Goal: Navigation & Orientation: Find specific page/section

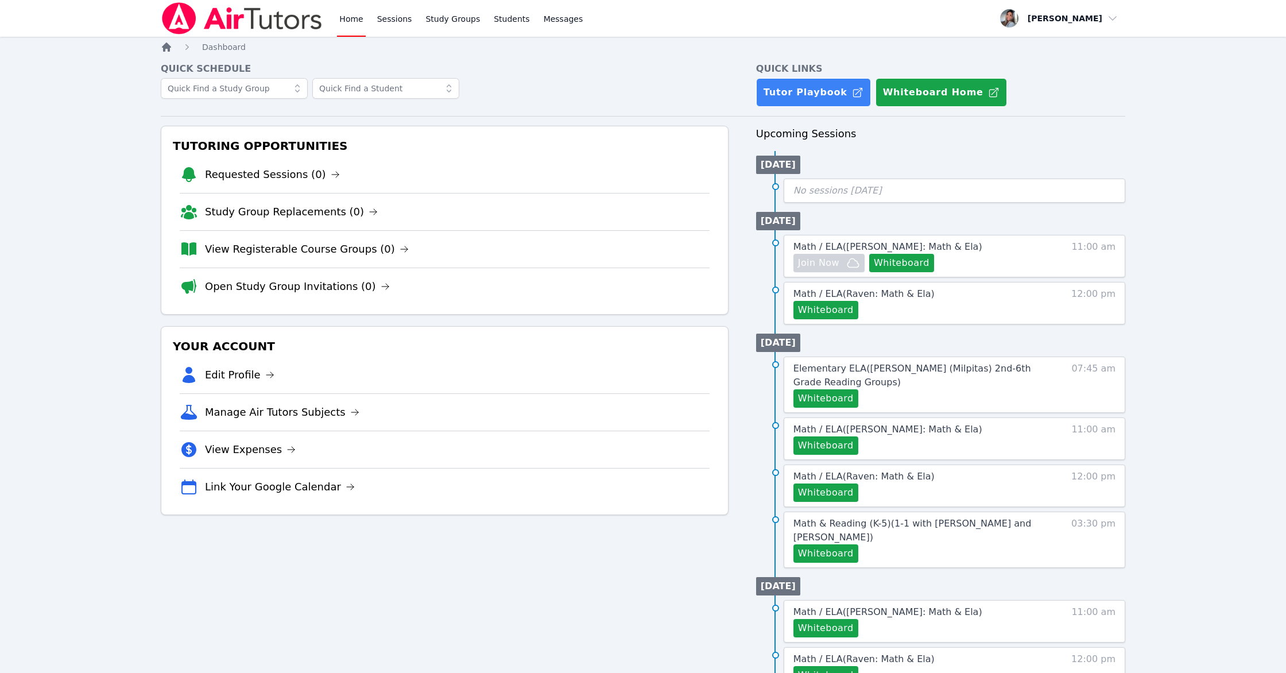
click at [163, 45] on icon "Breadcrumb" at bounding box center [166, 46] width 9 height 9
click at [394, 17] on link "Sessions" at bounding box center [395, 18] width 40 height 37
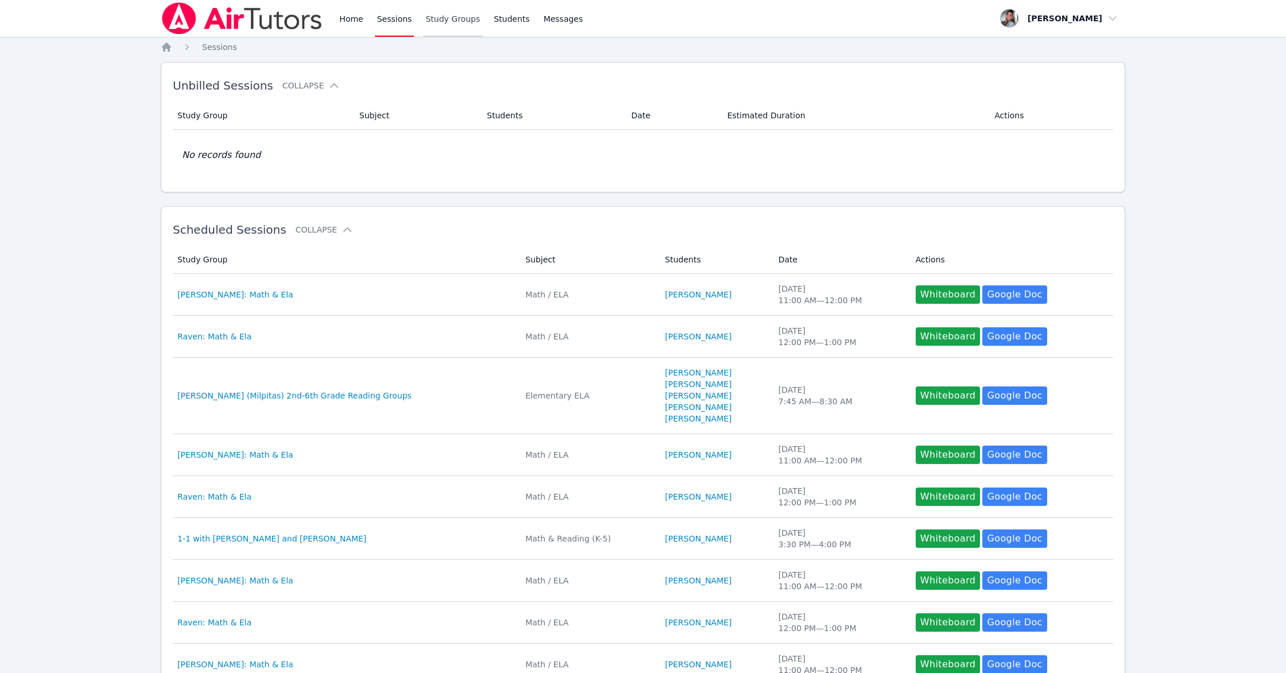
click at [441, 13] on link "Study Groups" at bounding box center [452, 18] width 59 height 37
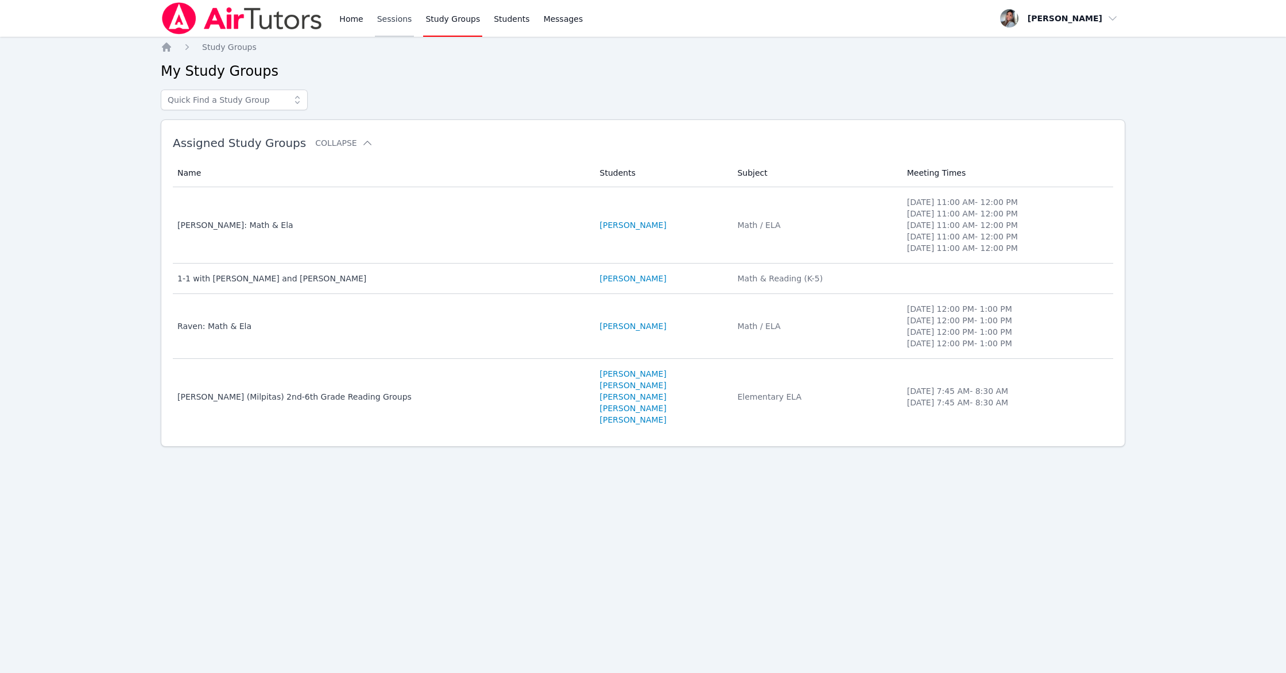
click at [410, 14] on link "Sessions" at bounding box center [395, 18] width 40 height 37
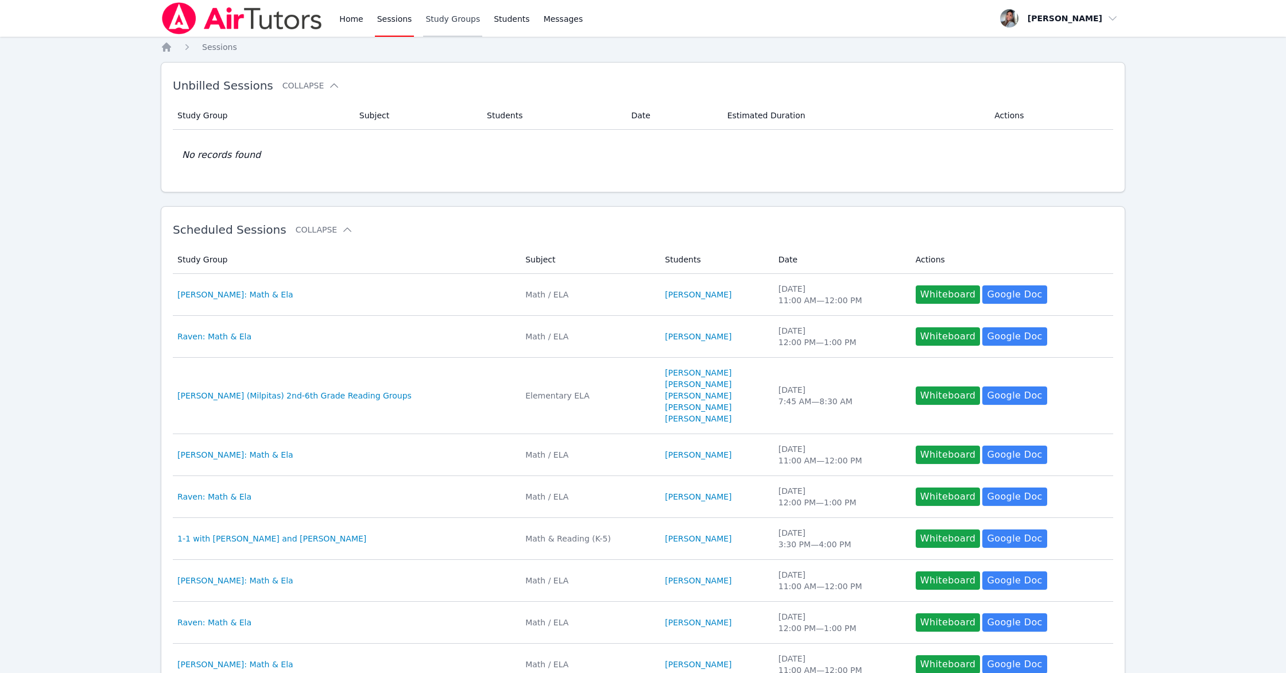
click at [452, 17] on link "Study Groups" at bounding box center [452, 18] width 59 height 37
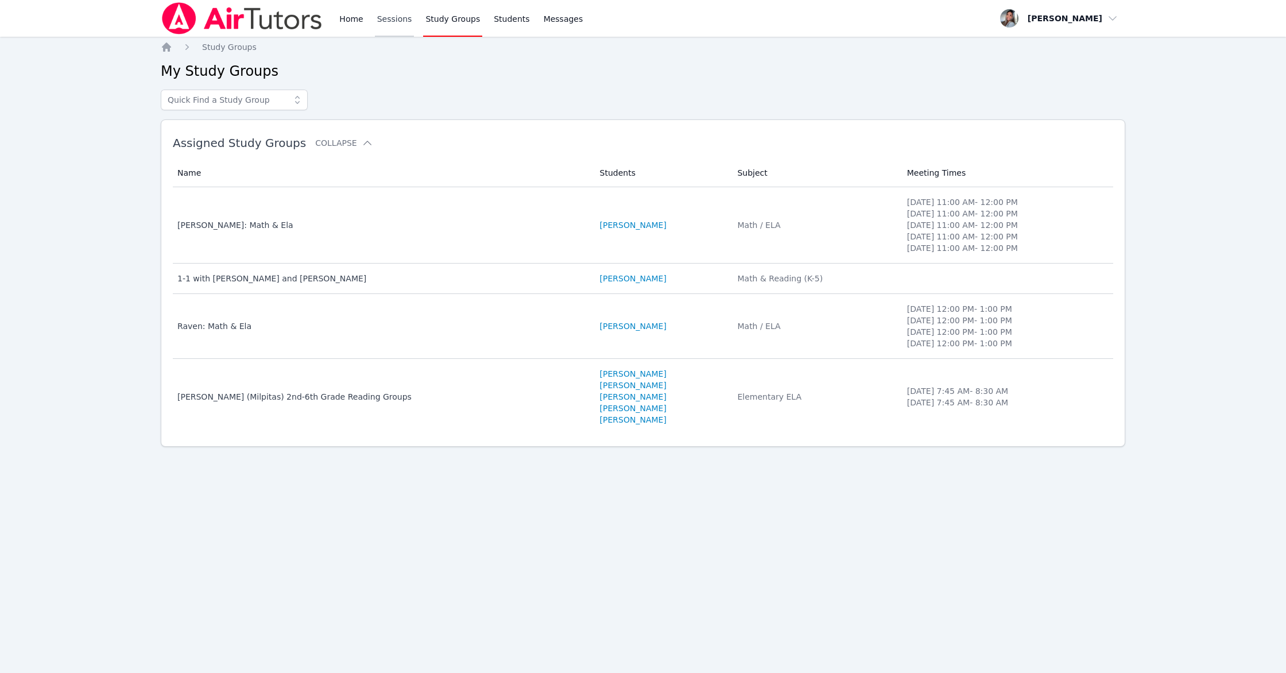
click at [406, 19] on link "Sessions" at bounding box center [395, 18] width 40 height 37
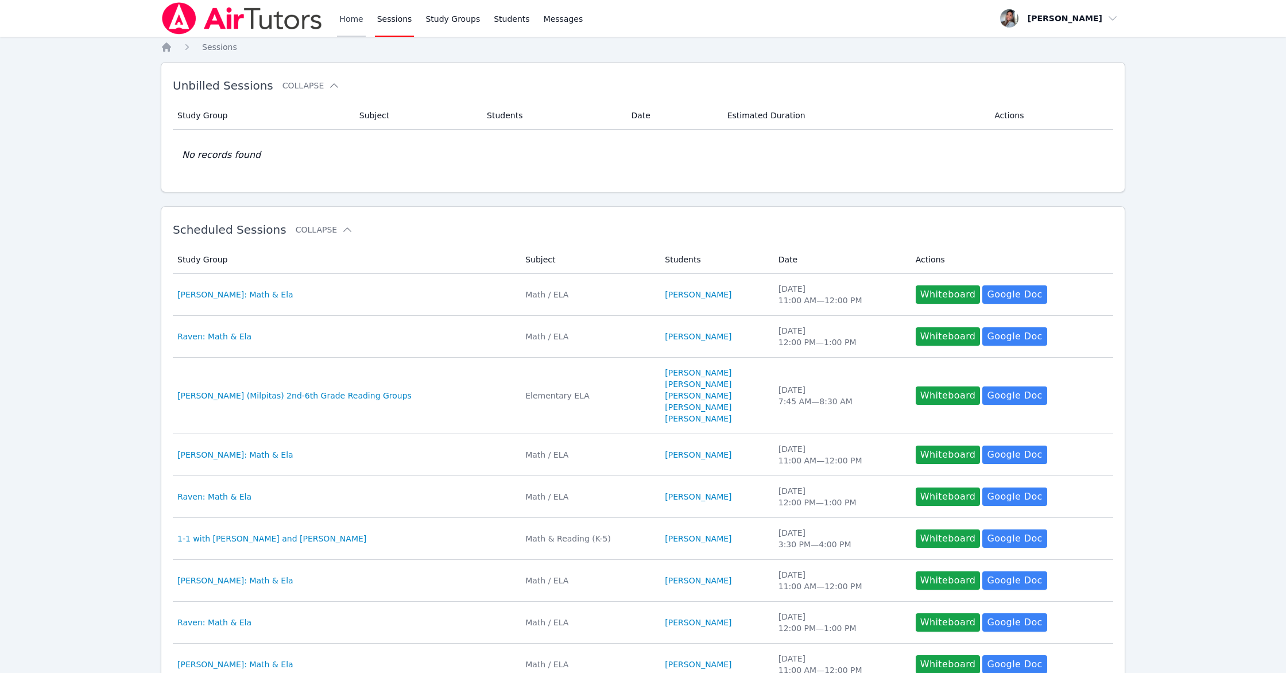
click at [360, 21] on link "Home" at bounding box center [351, 18] width 28 height 37
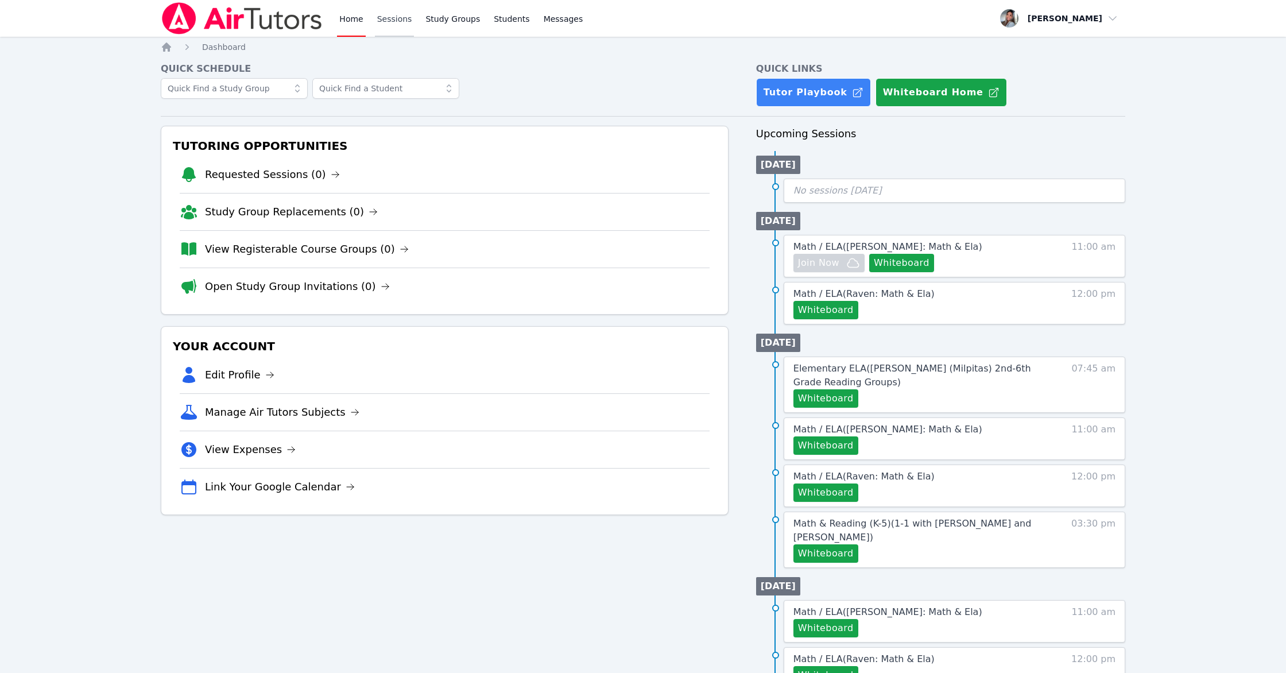
click at [397, 14] on link "Sessions" at bounding box center [395, 18] width 40 height 37
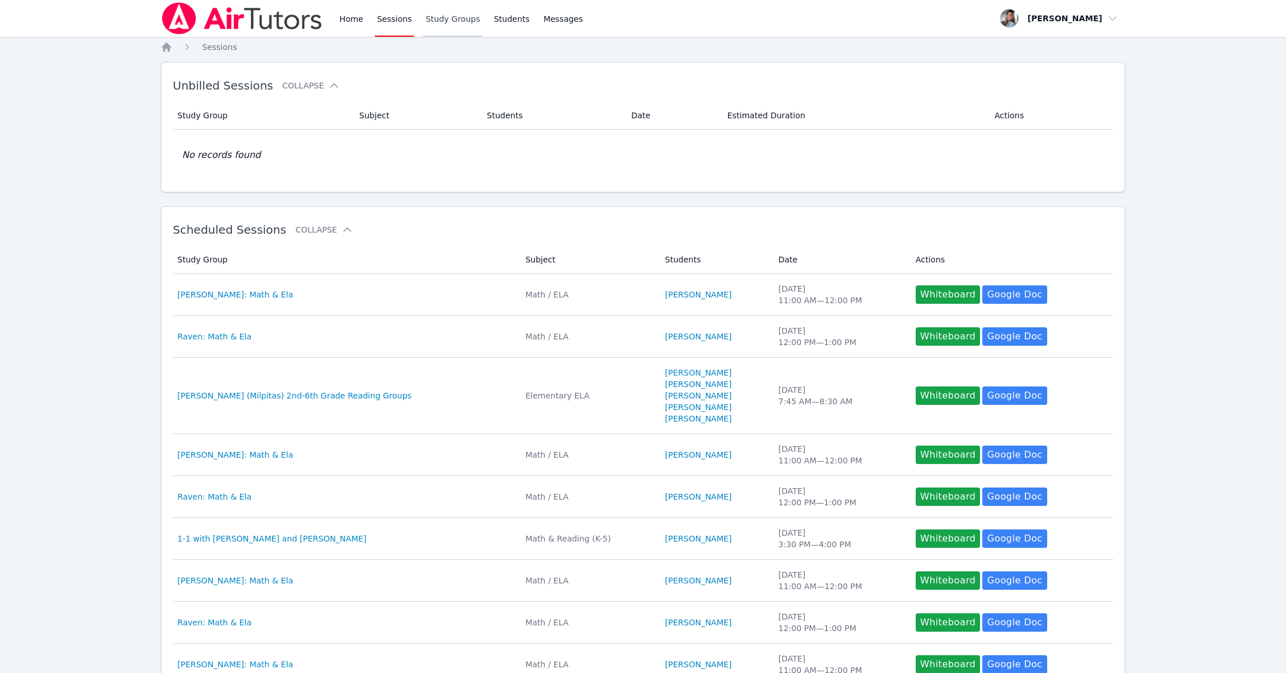
click at [452, 11] on link "Study Groups" at bounding box center [452, 18] width 59 height 37
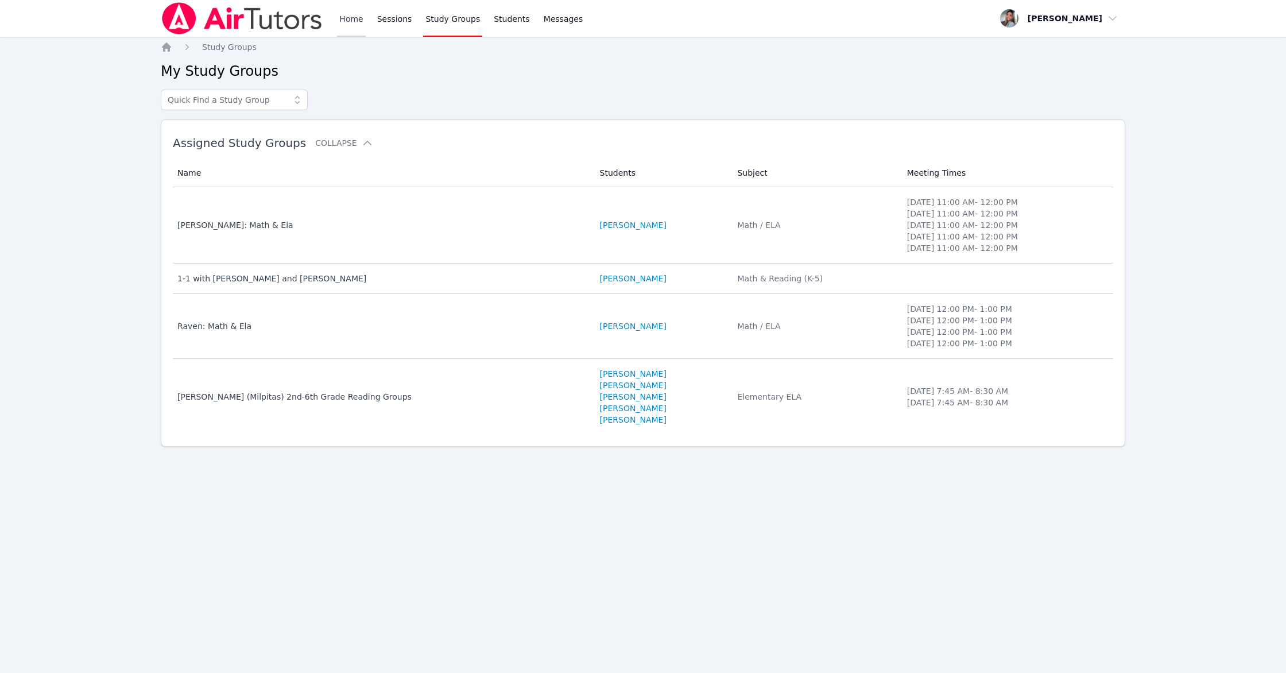
click at [349, 20] on link "Home" at bounding box center [351, 18] width 28 height 37
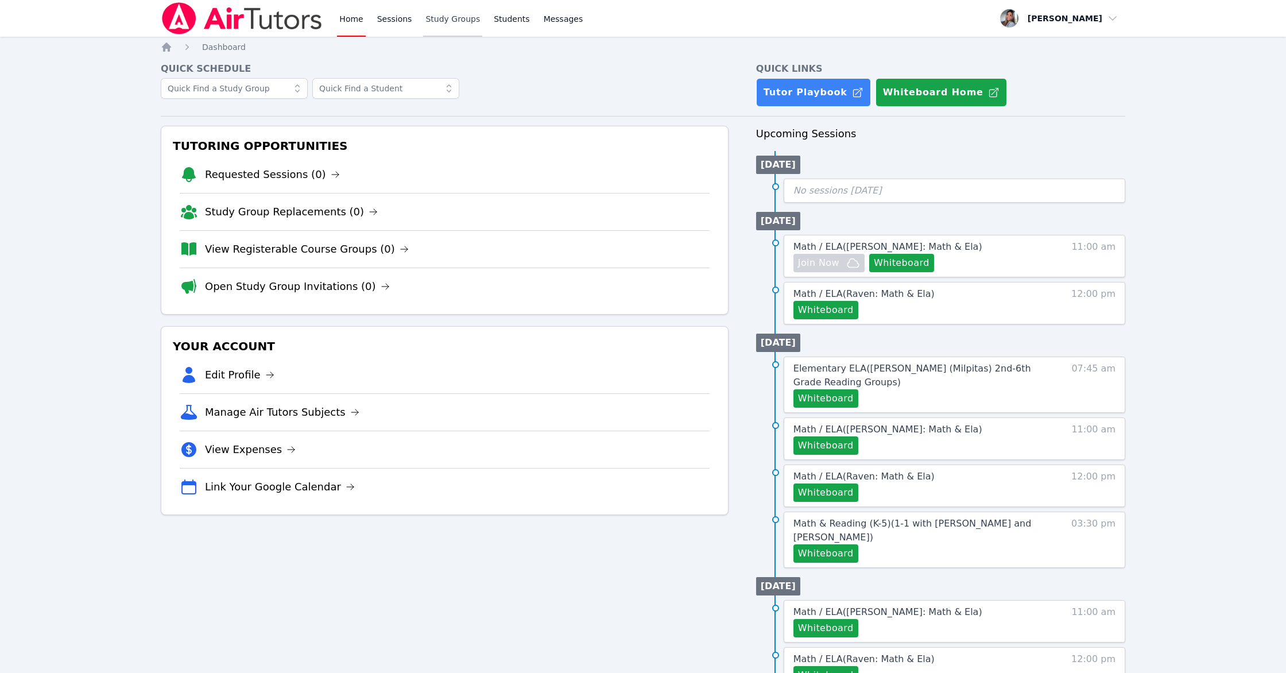
click at [443, 19] on link "Study Groups" at bounding box center [452, 18] width 59 height 37
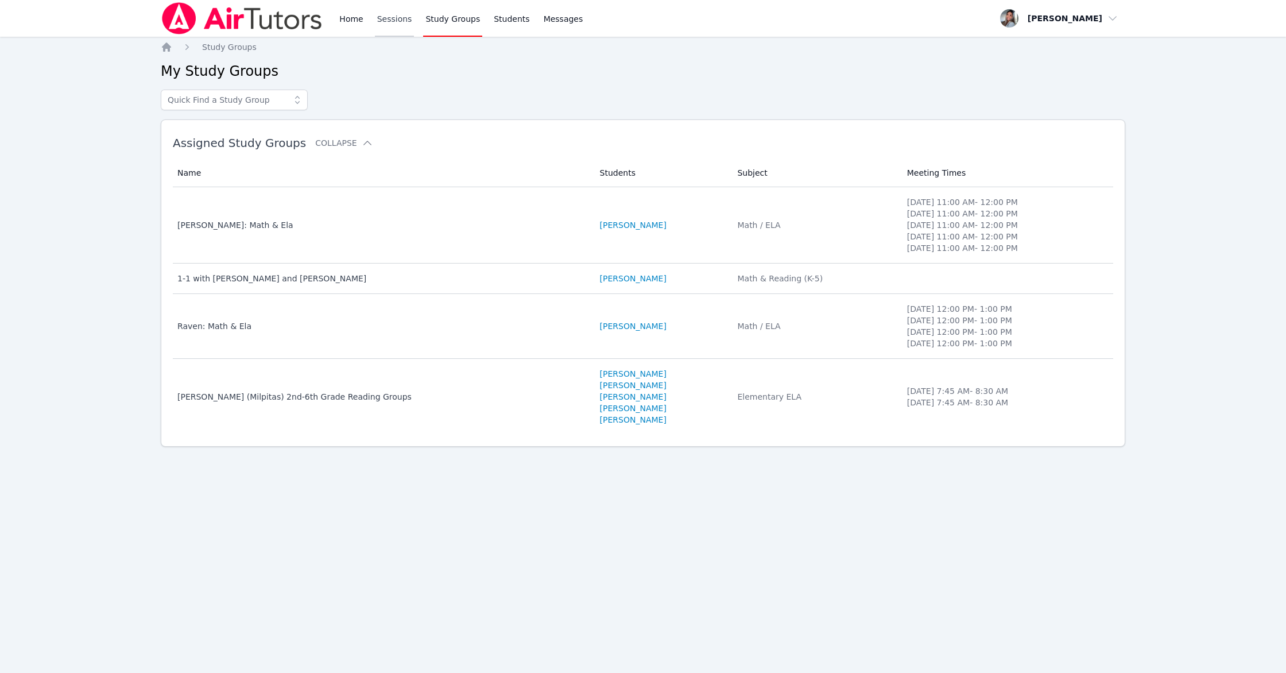
click at [401, 17] on link "Sessions" at bounding box center [395, 18] width 40 height 37
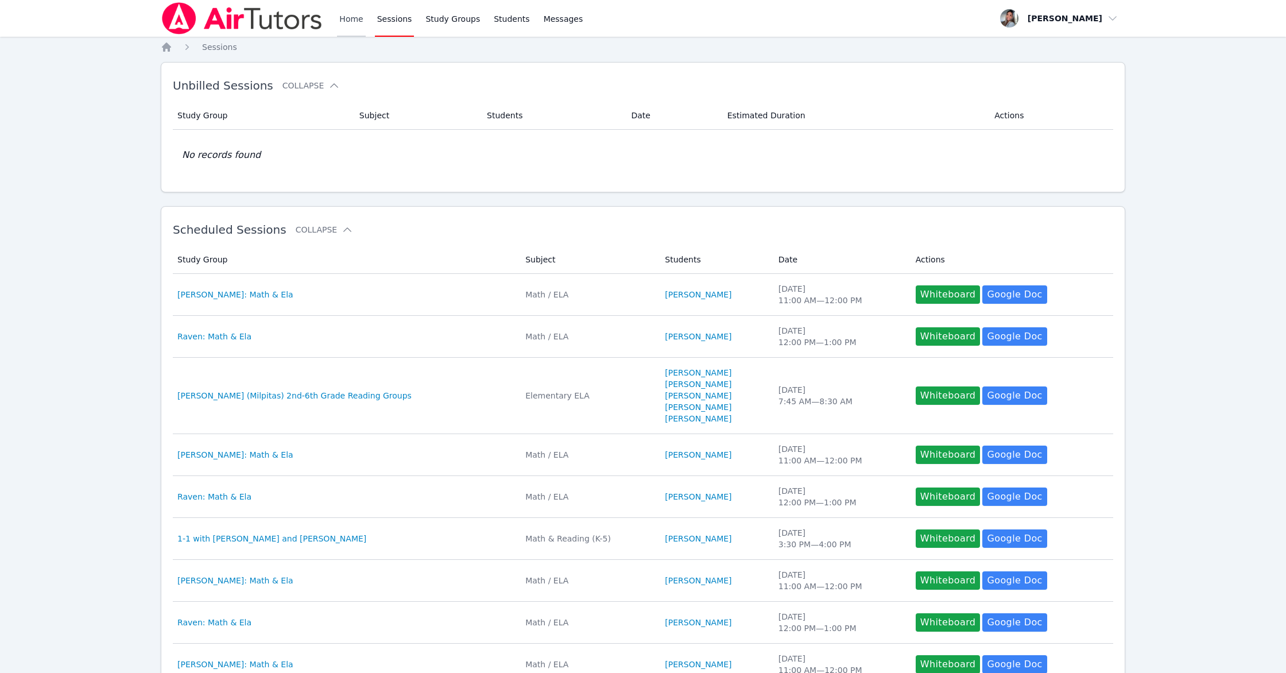
click at [354, 20] on link "Home" at bounding box center [351, 18] width 28 height 37
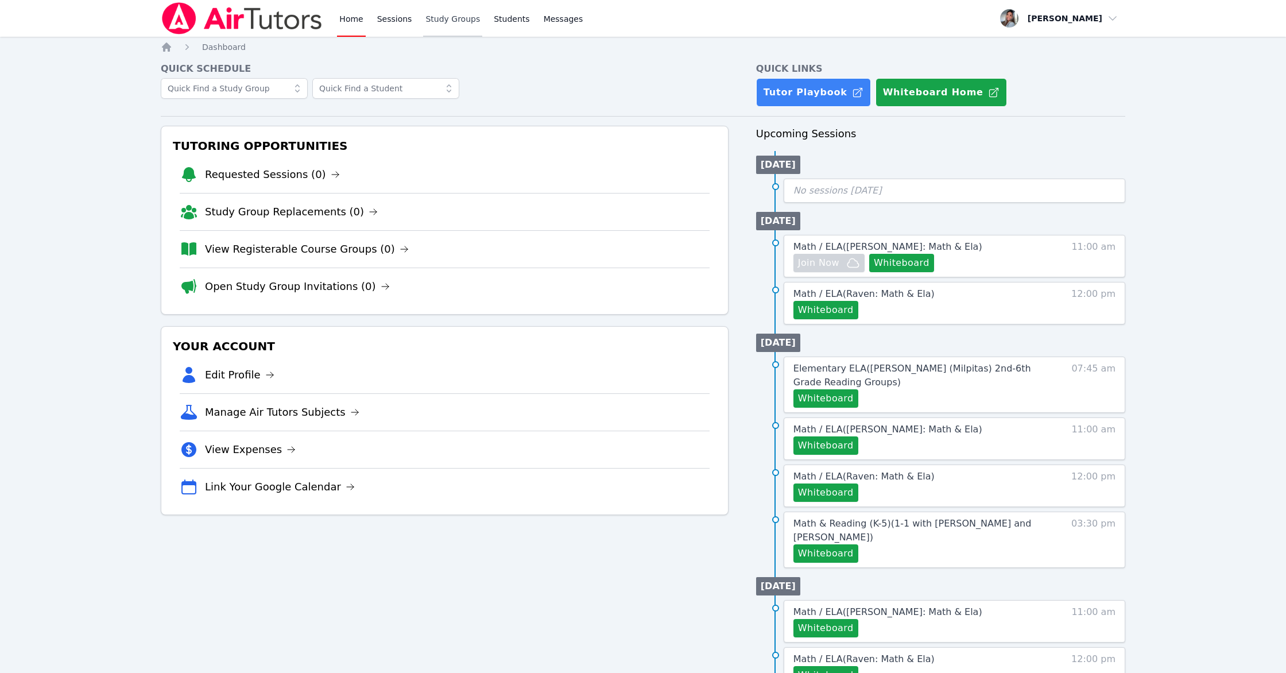
click at [450, 25] on link "Study Groups" at bounding box center [452, 18] width 59 height 37
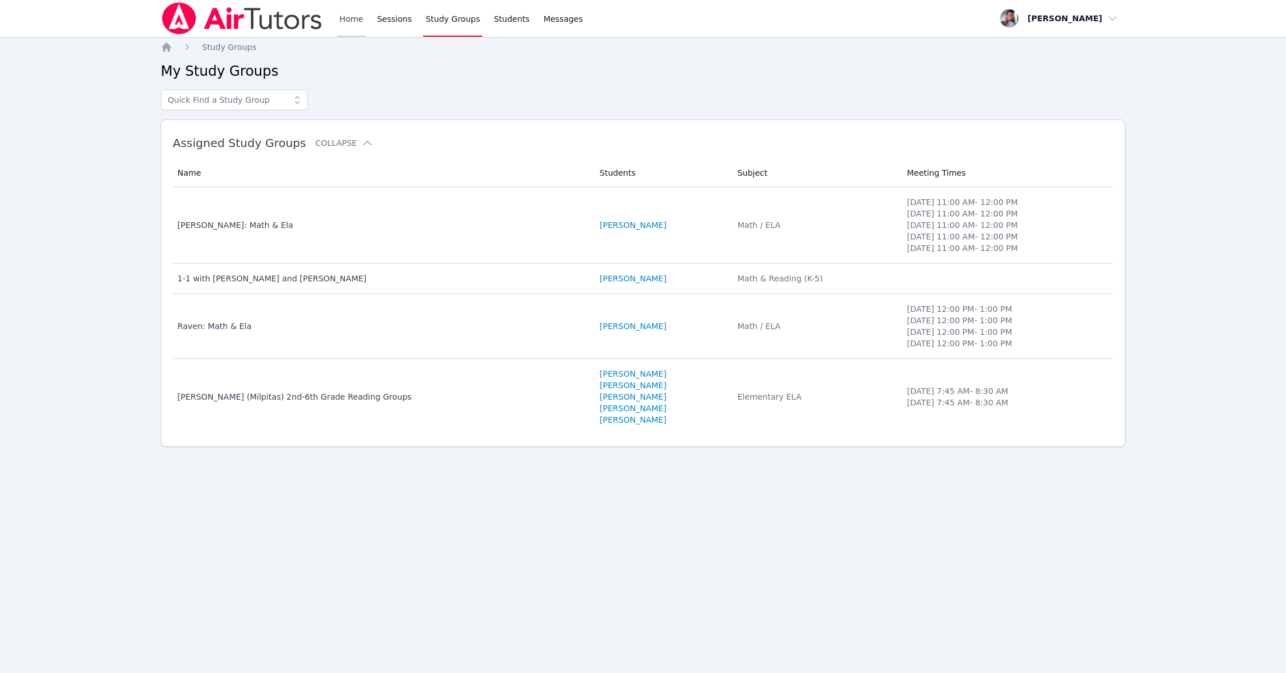
click at [359, 23] on link "Home" at bounding box center [351, 18] width 28 height 37
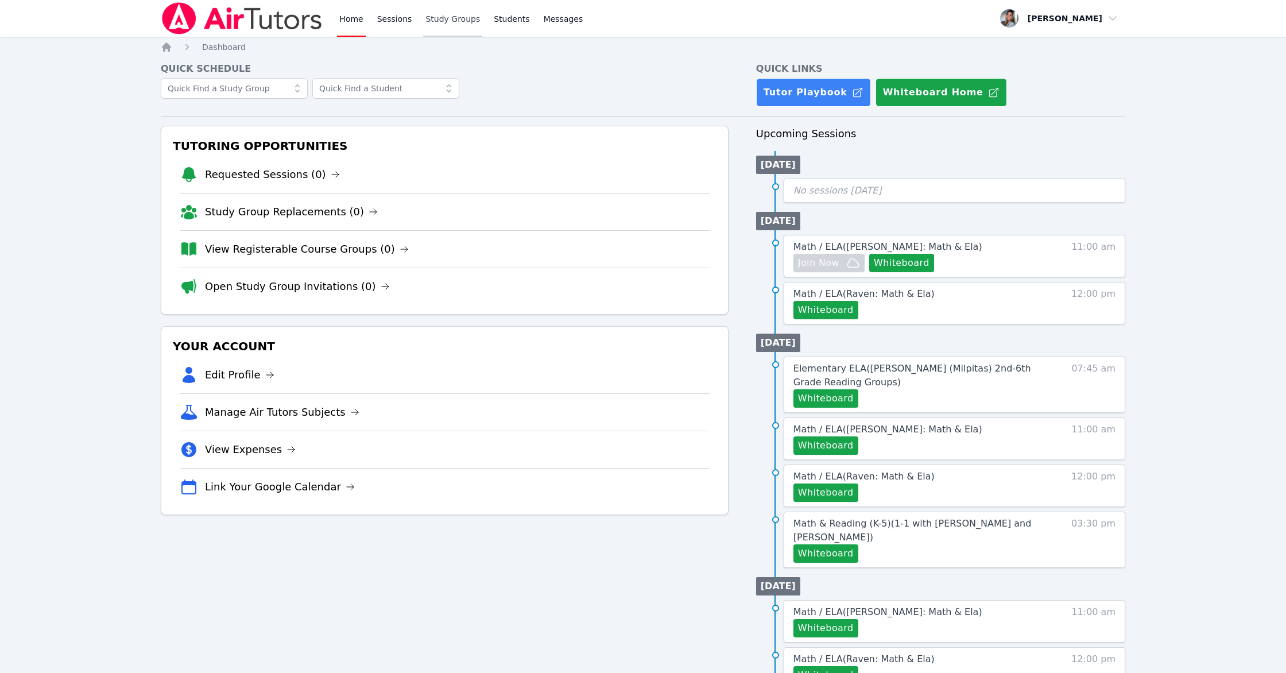
click at [436, 27] on link "Study Groups" at bounding box center [452, 18] width 59 height 37
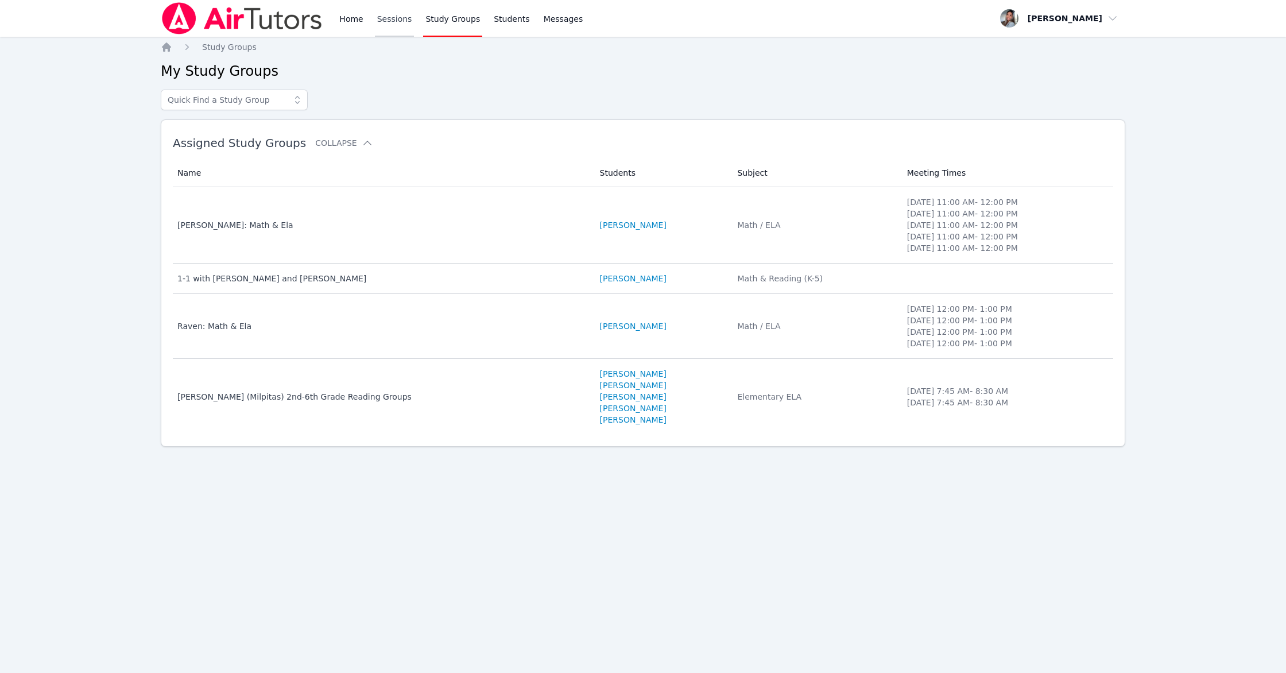
click at [403, 22] on link "Sessions" at bounding box center [395, 18] width 40 height 37
